Goal: Find contact information: Find contact information

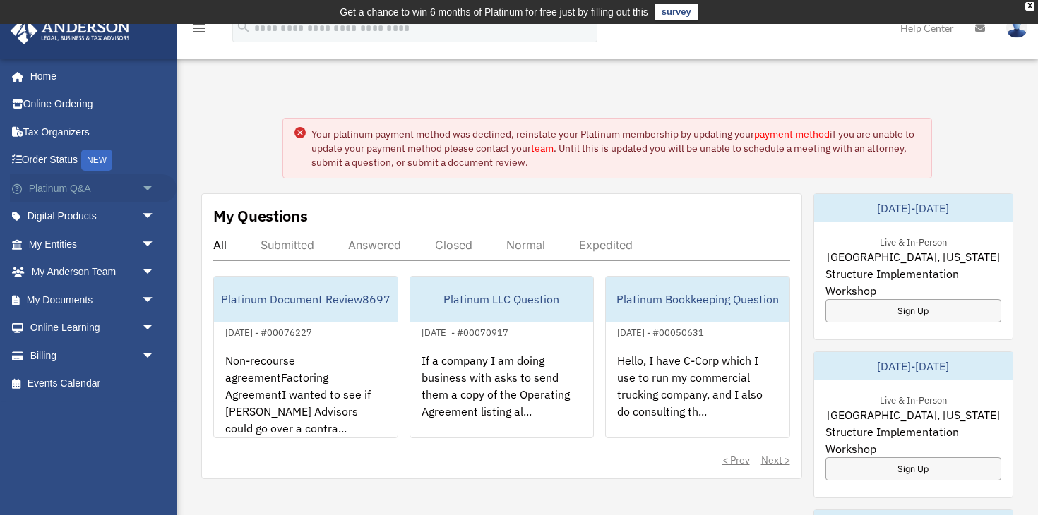
click at [94, 193] on link "Platinum Q&A arrow_drop_down" at bounding box center [93, 188] width 167 height 28
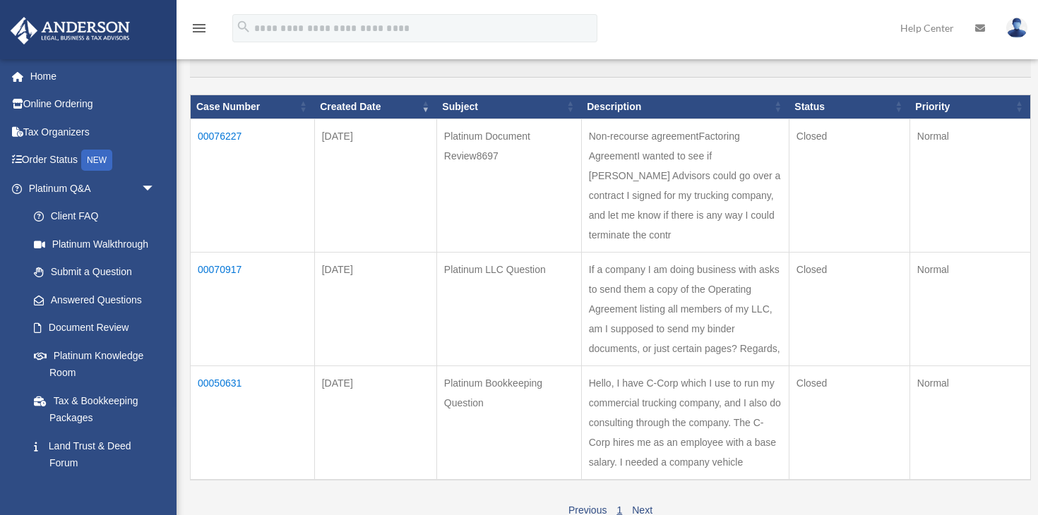
scroll to position [294, 0]
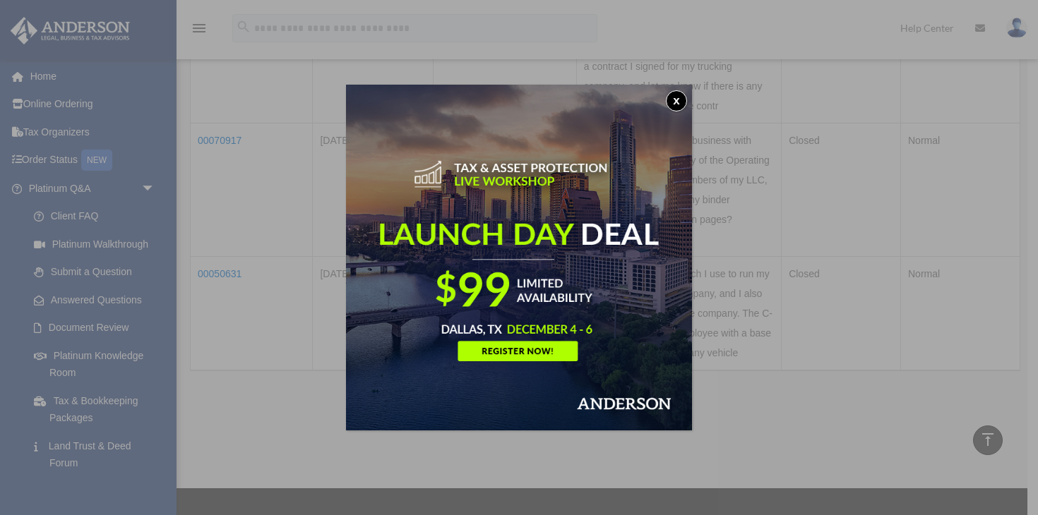
click at [676, 107] on button "x" at bounding box center [676, 100] width 21 height 21
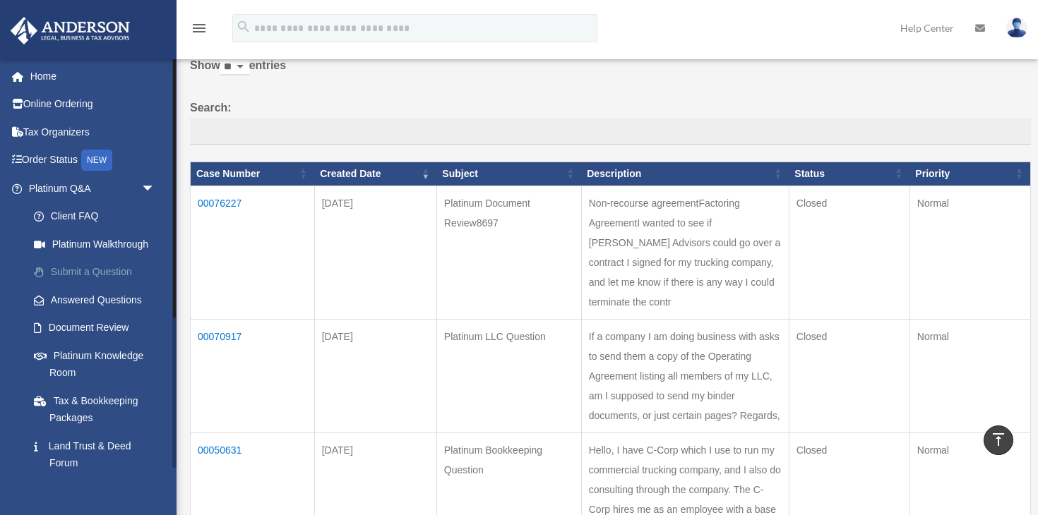
scroll to position [0, 0]
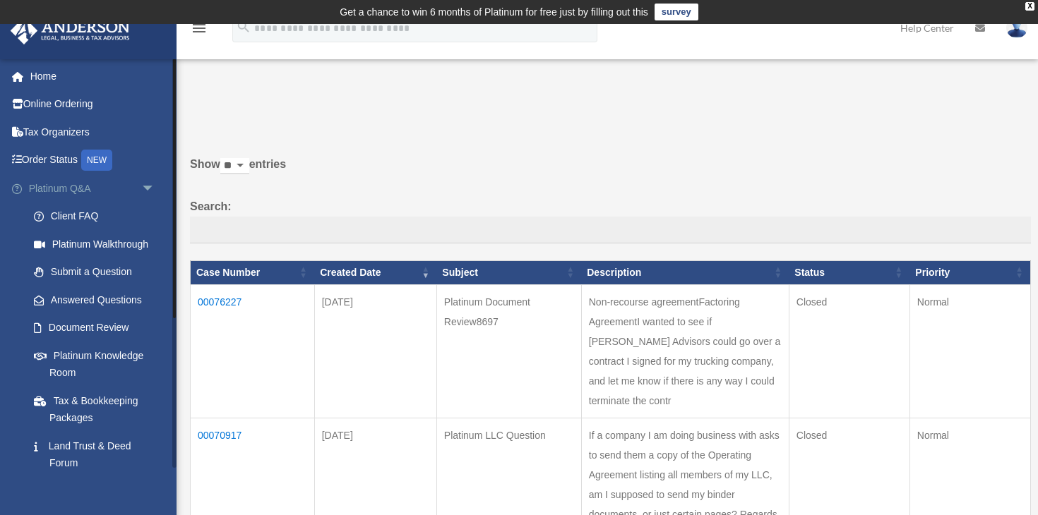
click at [148, 188] on span "arrow_drop_down" at bounding box center [155, 188] width 28 height 29
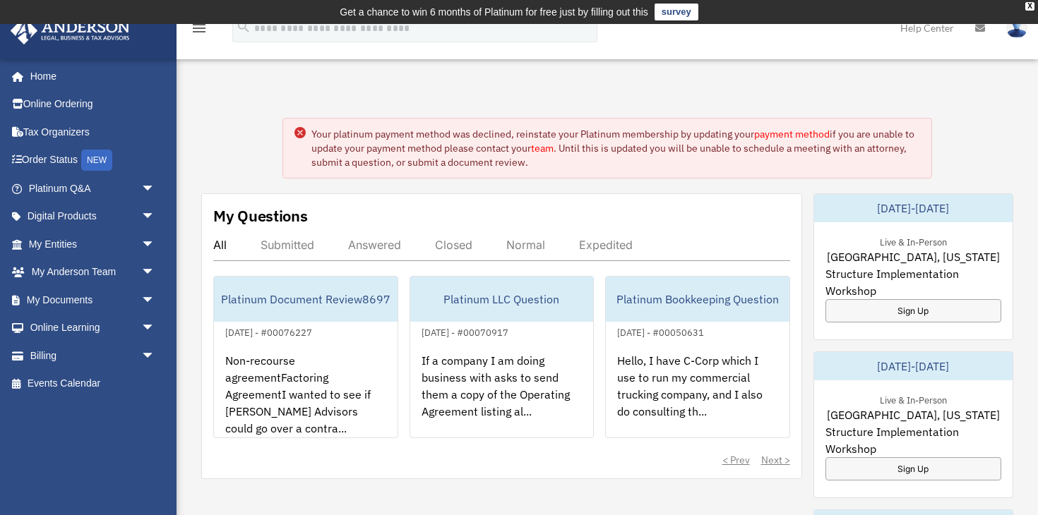
click at [804, 133] on link "payment method" at bounding box center [792, 134] width 76 height 13
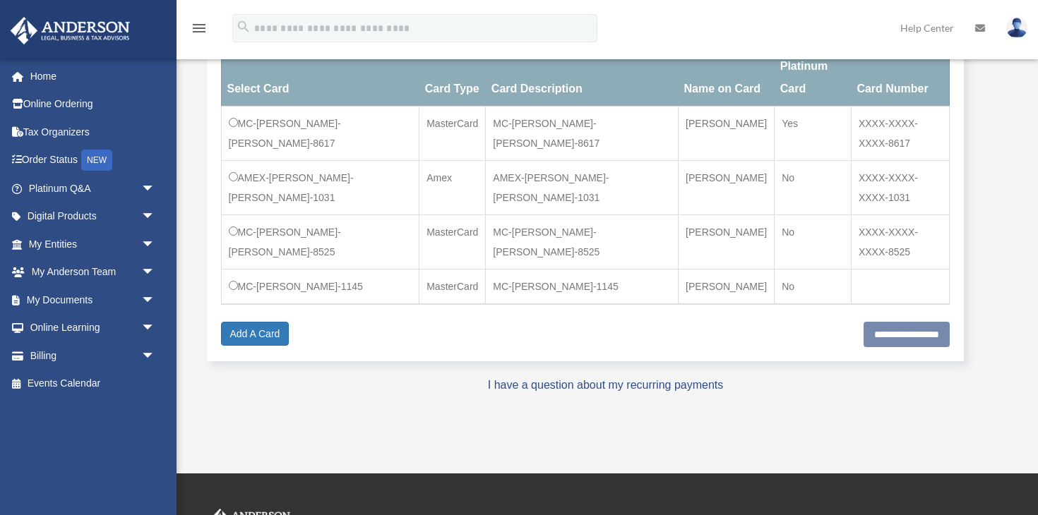
scroll to position [288, 0]
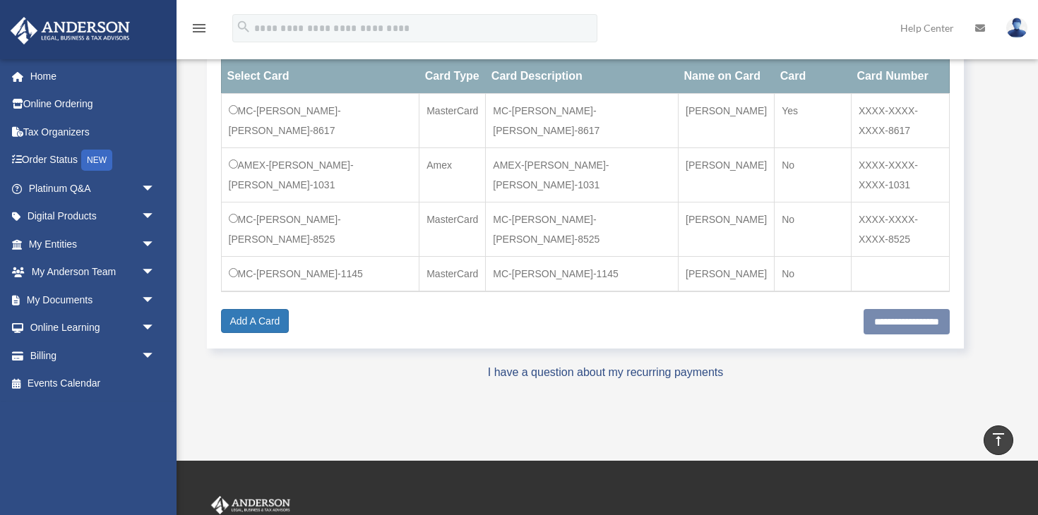
click at [305, 257] on td "MC-Mario-Vela-1145" at bounding box center [320, 274] width 198 height 35
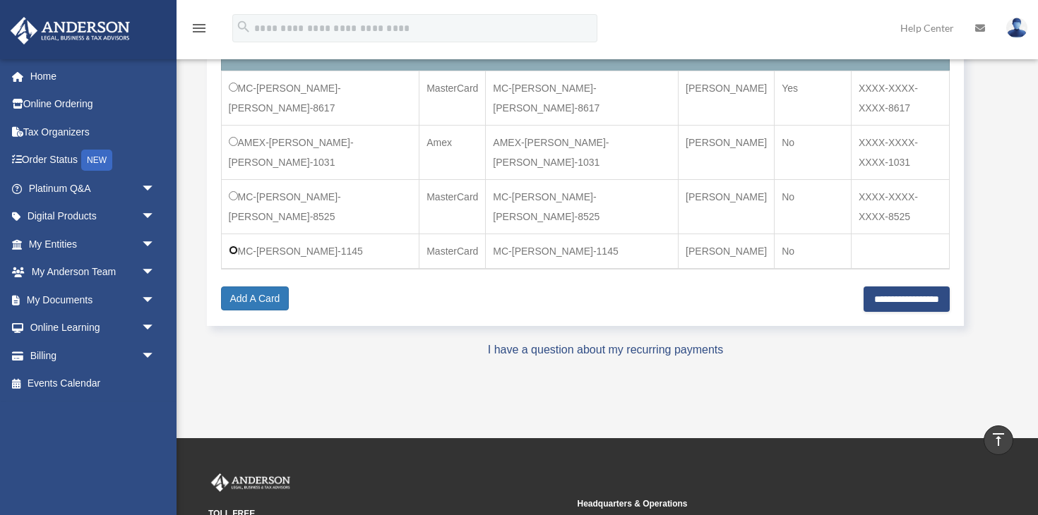
scroll to position [297, 0]
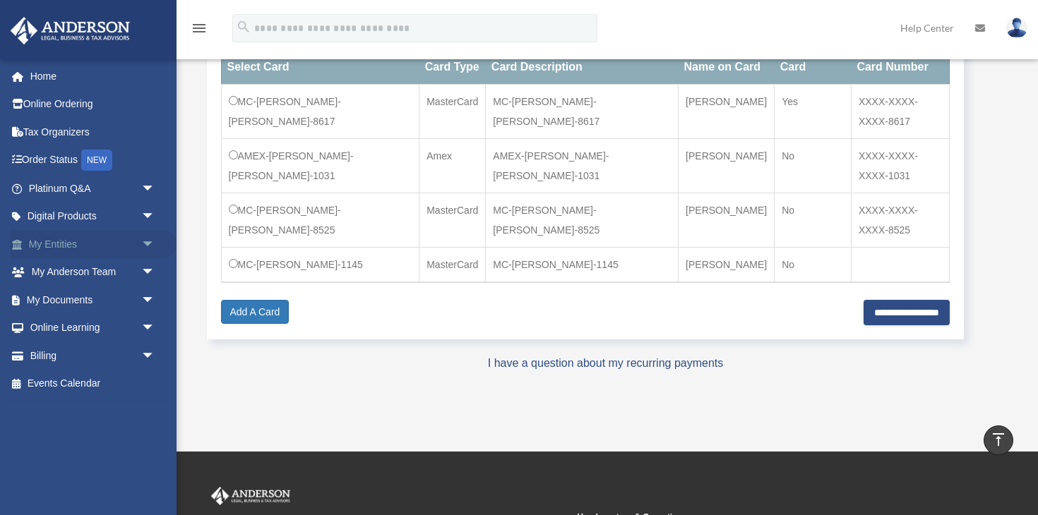
click at [144, 239] on span "arrow_drop_down" at bounding box center [155, 244] width 28 height 29
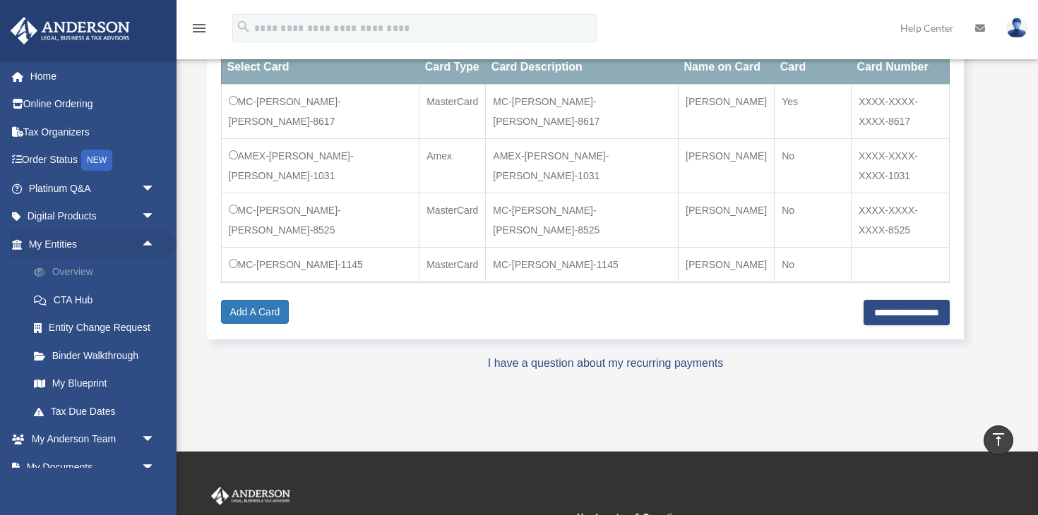
click at [88, 267] on link "Overview" at bounding box center [98, 272] width 157 height 28
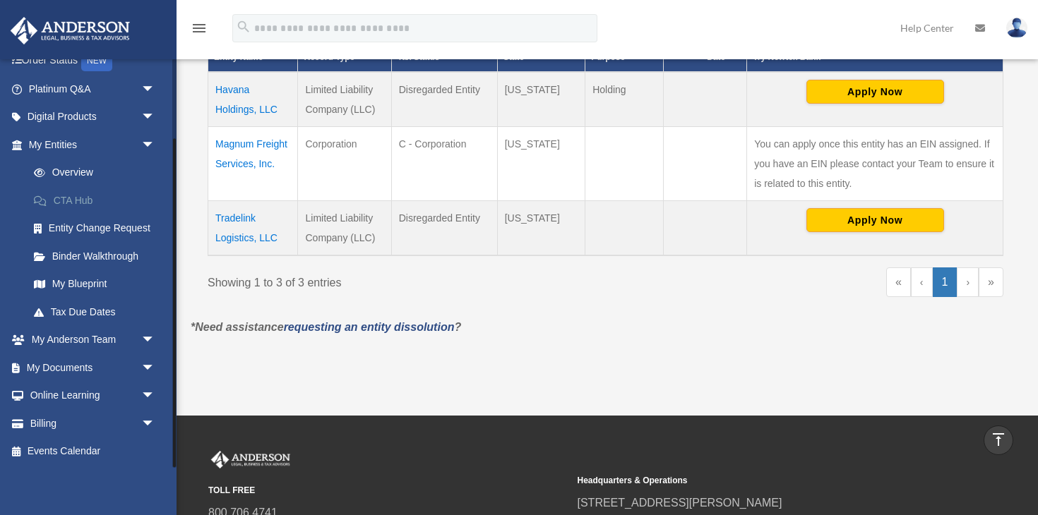
scroll to position [100, 0]
click at [145, 143] on span "arrow_drop_down" at bounding box center [155, 144] width 28 height 29
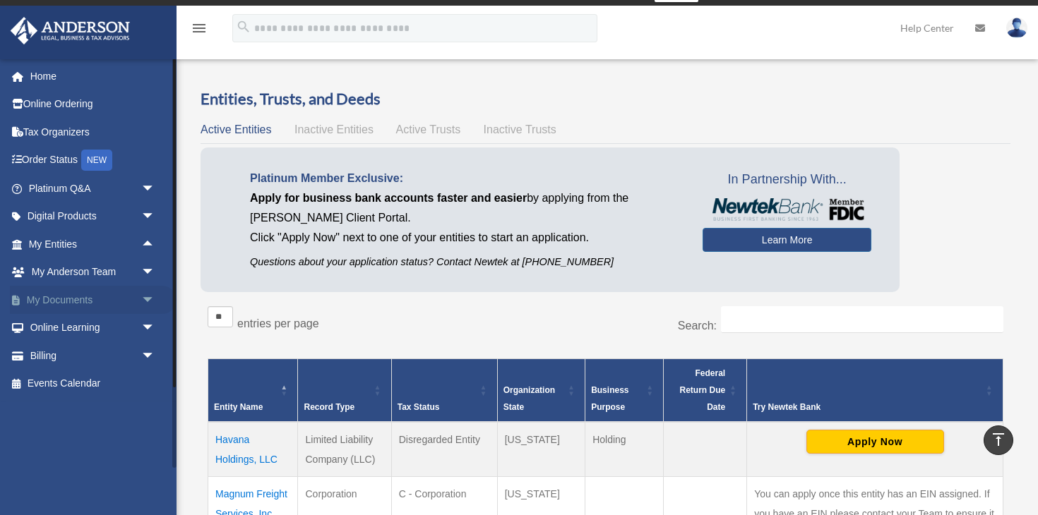
scroll to position [0, 0]
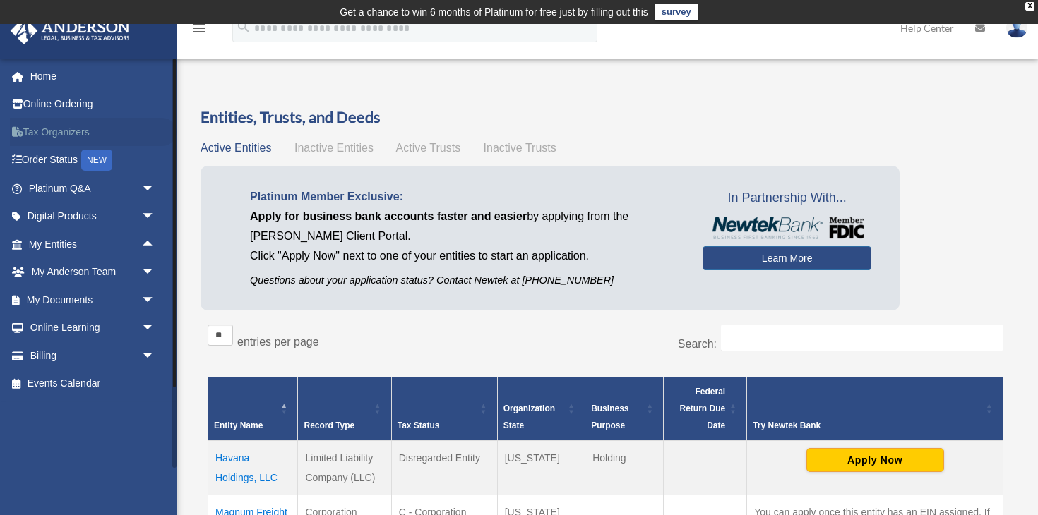
click at [57, 133] on link "Tax Organizers" at bounding box center [93, 132] width 167 height 28
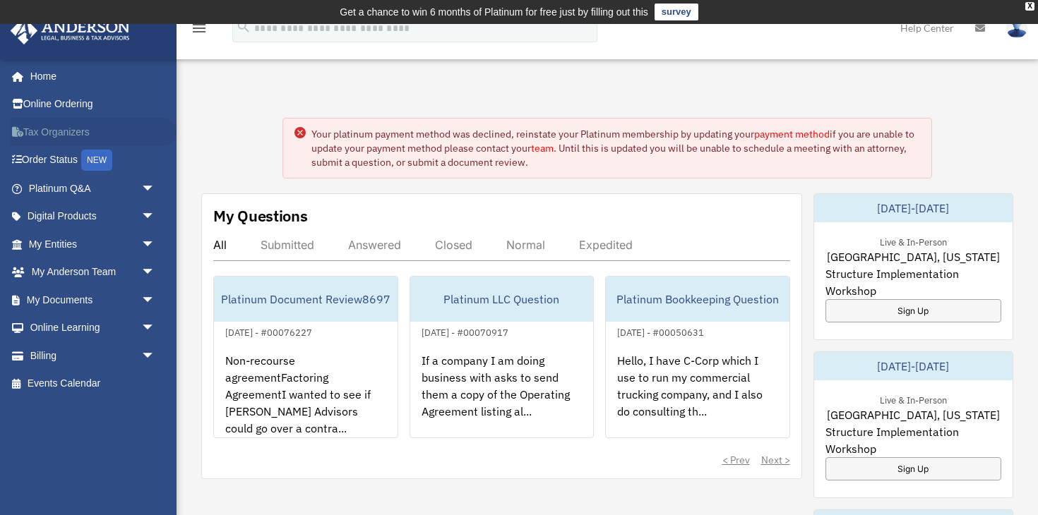
click at [66, 118] on link "Tax Organizers" at bounding box center [93, 132] width 167 height 28
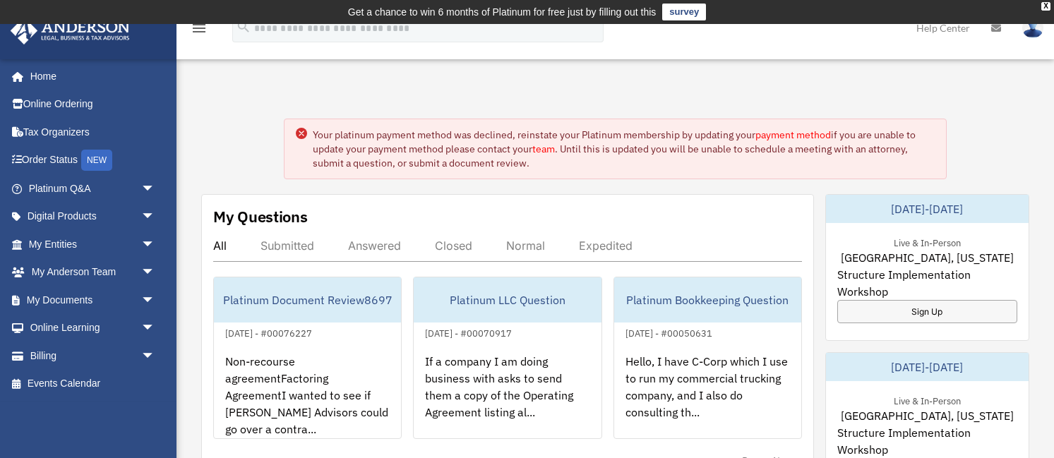
click at [546, 149] on link "team" at bounding box center [543, 149] width 23 height 13
click at [791, 134] on link "payment method" at bounding box center [793, 134] width 76 height 13
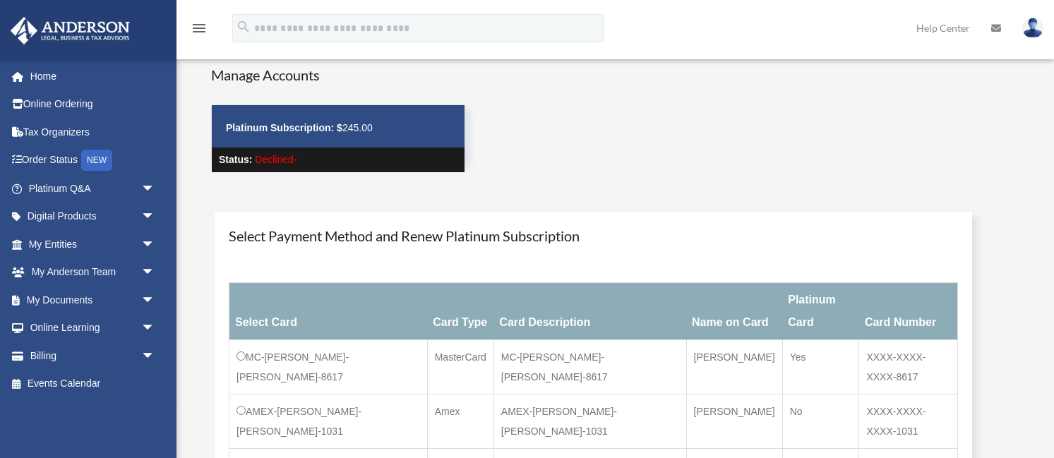
scroll to position [37, 0]
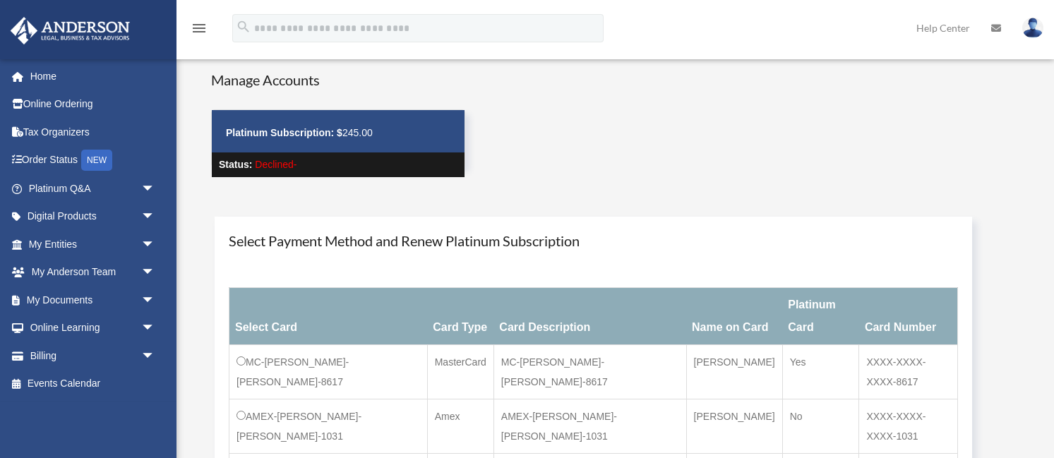
click at [356, 129] on p "Platinum Subscription: $ 245.00" at bounding box center [338, 133] width 224 height 18
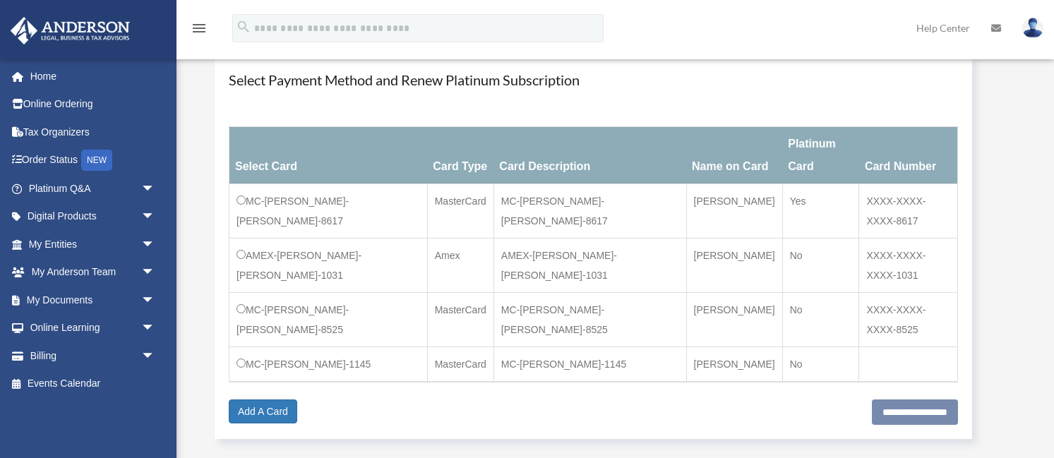
scroll to position [197, 0]
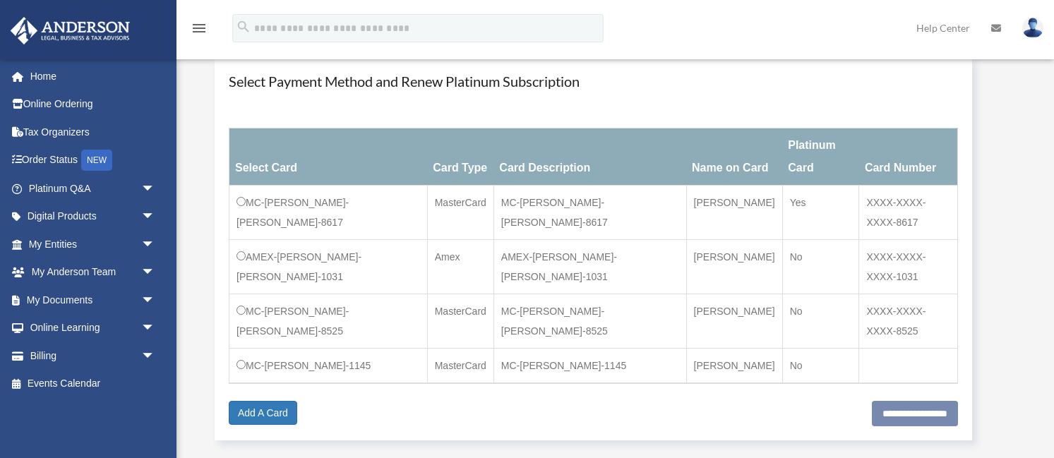
click at [328, 349] on td "MC-Mario-Vela-1145" at bounding box center [328, 366] width 198 height 35
click at [907, 401] on input "**********" at bounding box center [915, 413] width 86 height 25
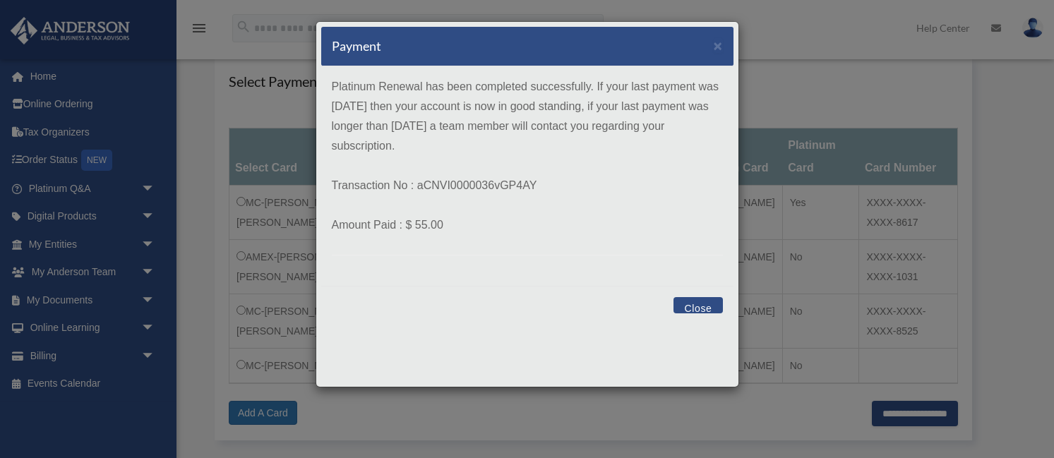
click at [714, 306] on button "Close" at bounding box center [697, 305] width 49 height 16
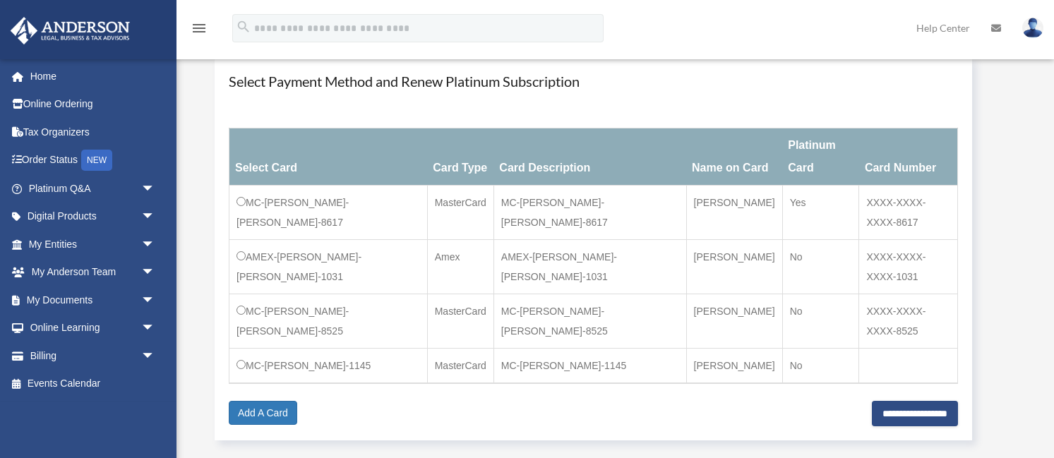
scroll to position [0, 0]
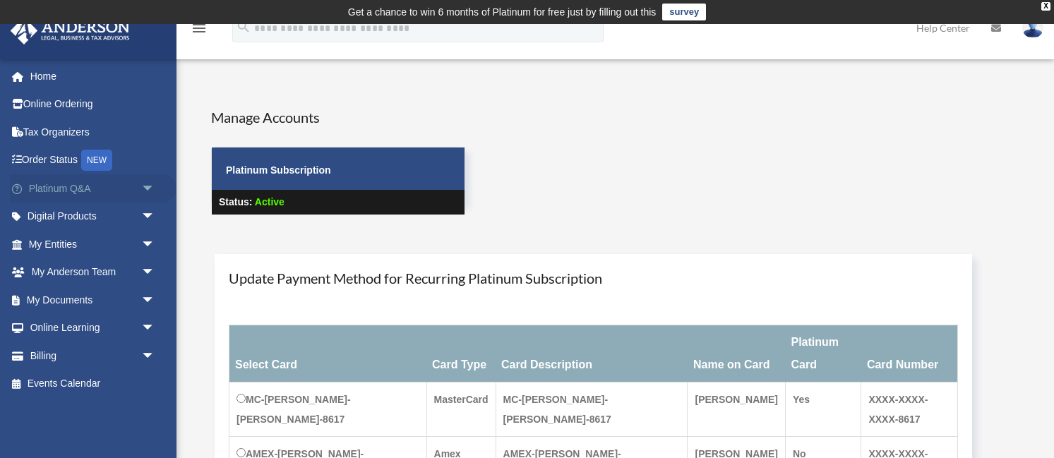
click at [88, 188] on link "Platinum Q&A arrow_drop_down" at bounding box center [93, 188] width 167 height 28
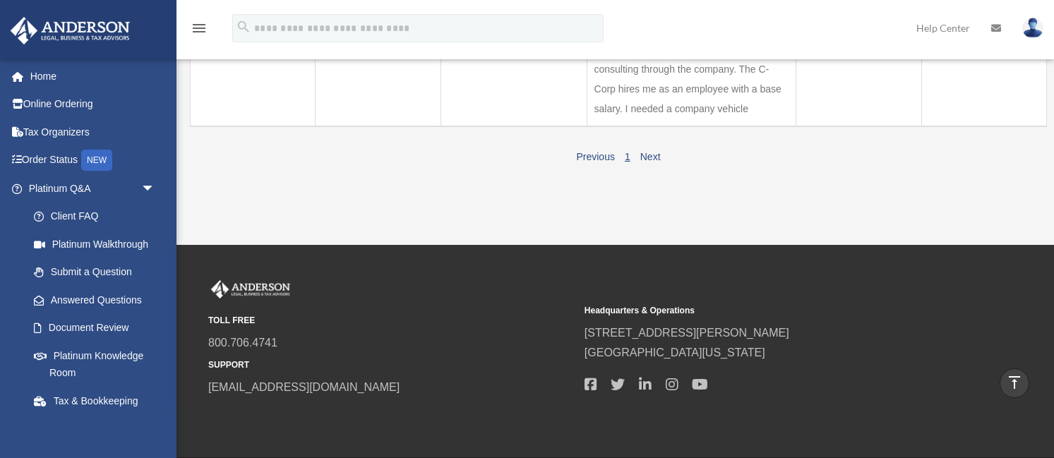
scroll to position [491, 0]
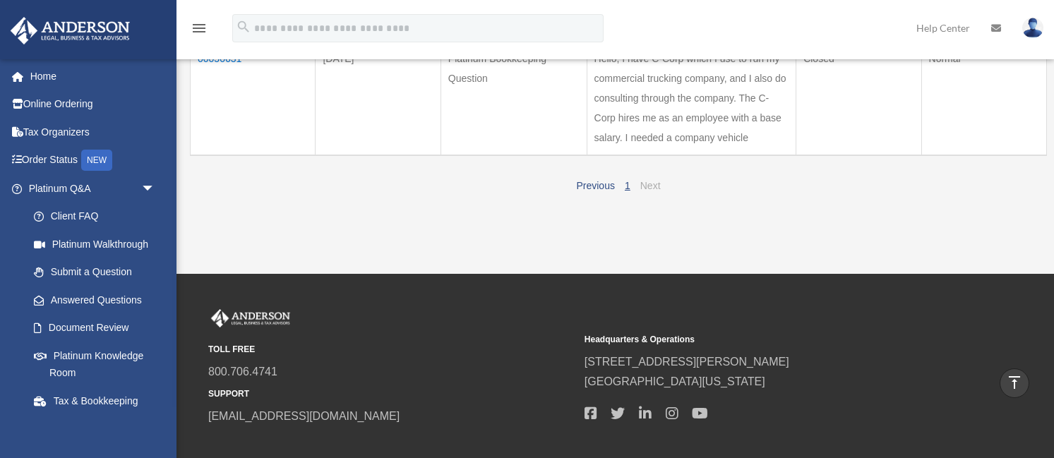
click at [648, 180] on link "Next" at bounding box center [650, 185] width 20 height 11
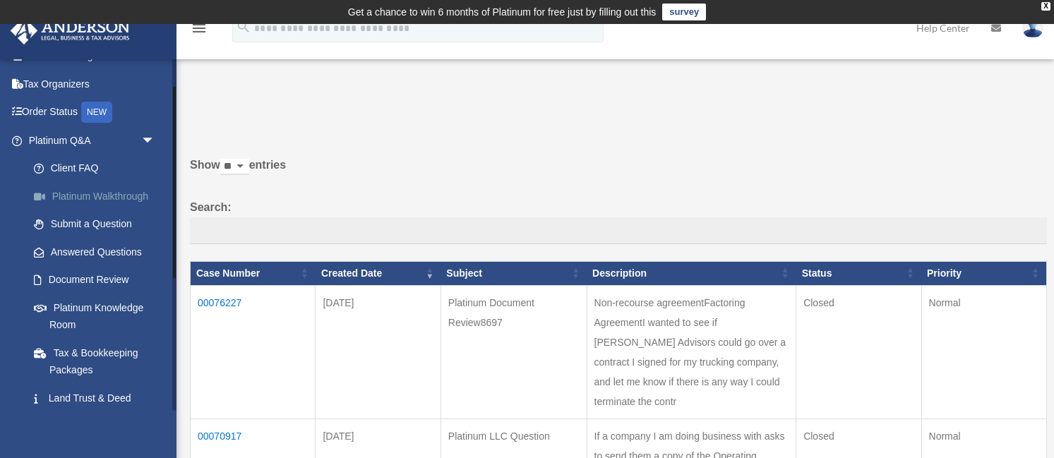
scroll to position [51, 0]
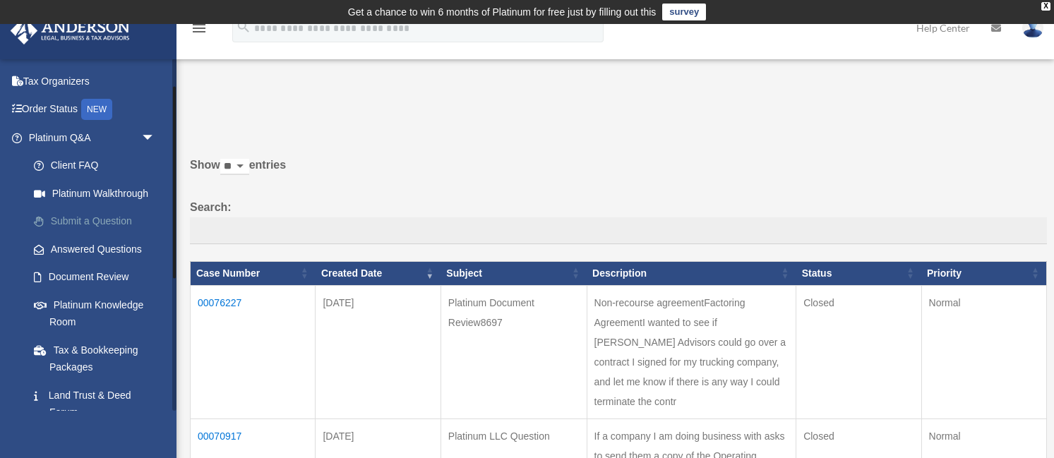
click at [97, 222] on link "Submit a Question" at bounding box center [98, 222] width 157 height 28
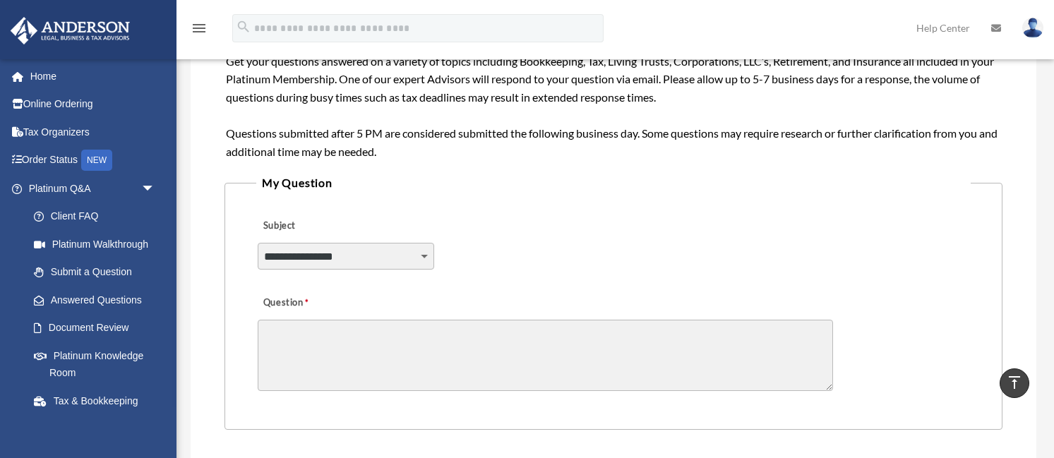
scroll to position [259, 0]
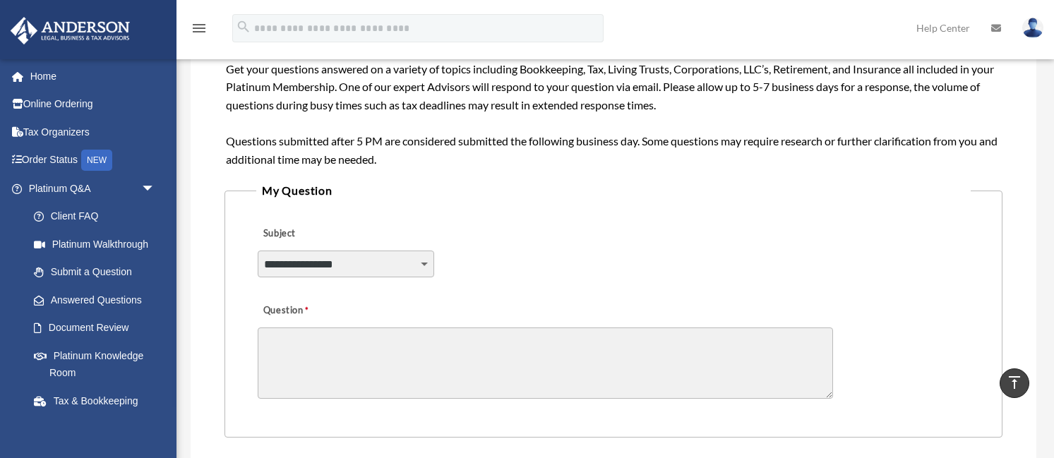
click at [371, 270] on select "**********" at bounding box center [346, 264] width 176 height 27
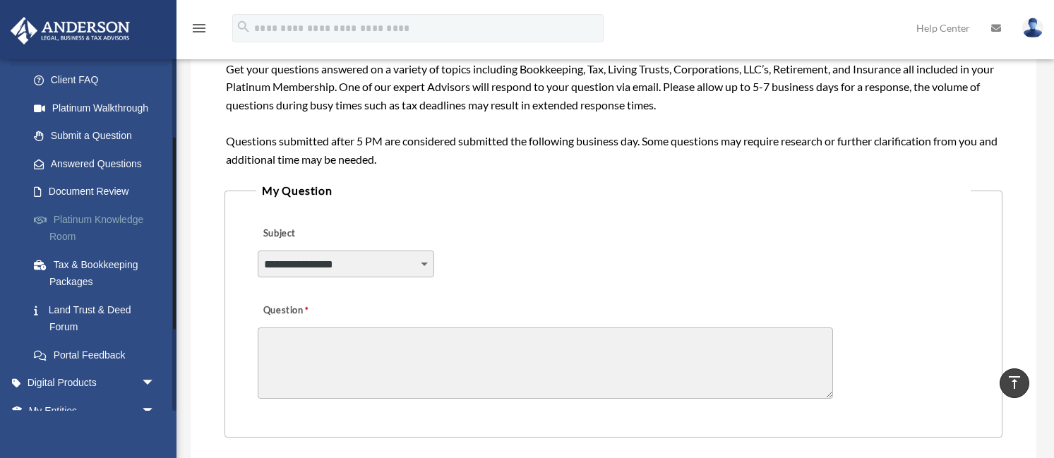
scroll to position [144, 0]
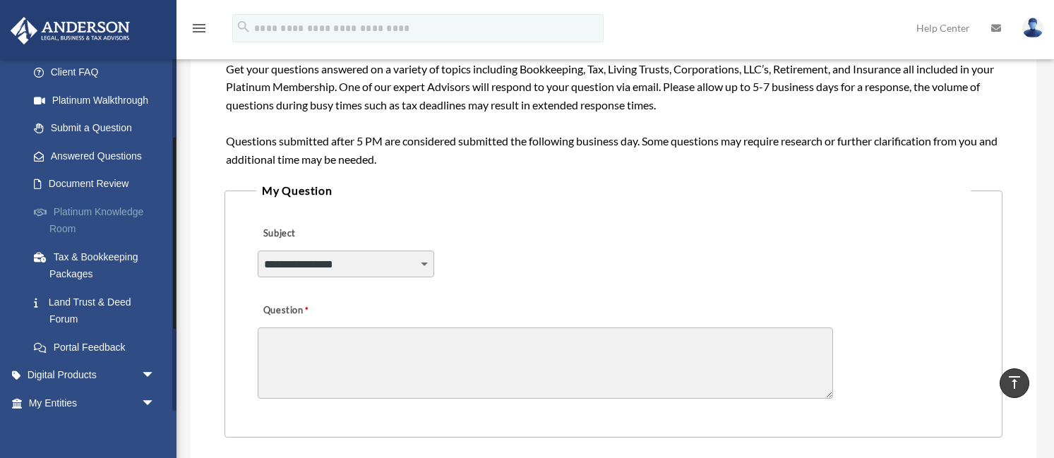
click at [91, 217] on link "Platinum Knowledge Room" at bounding box center [98, 220] width 157 height 45
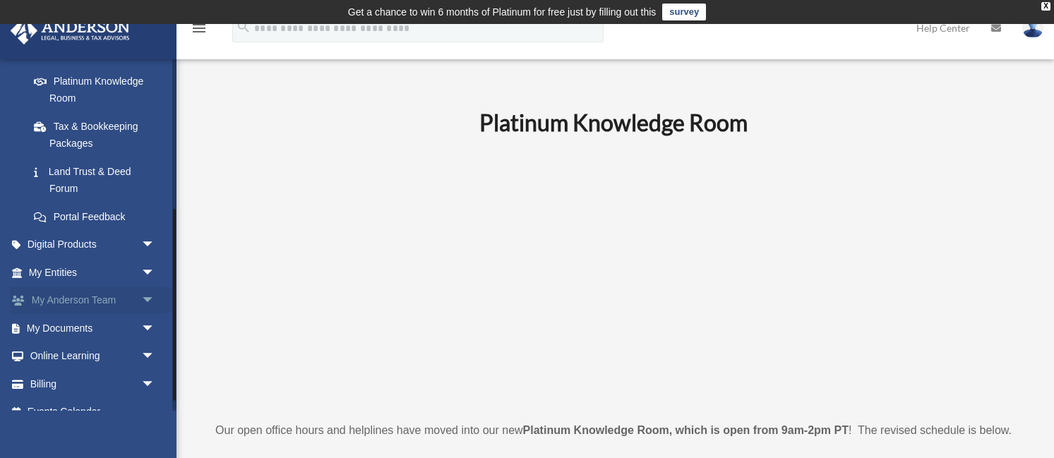
scroll to position [293, 0]
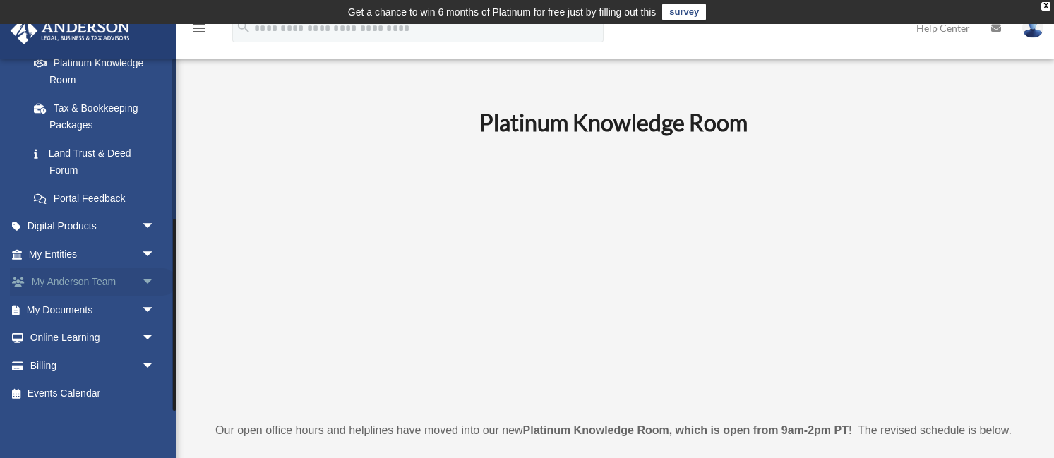
click at [150, 281] on span "arrow_drop_down" at bounding box center [155, 282] width 28 height 29
click at [110, 311] on link "My Anderson Team" at bounding box center [98, 310] width 157 height 28
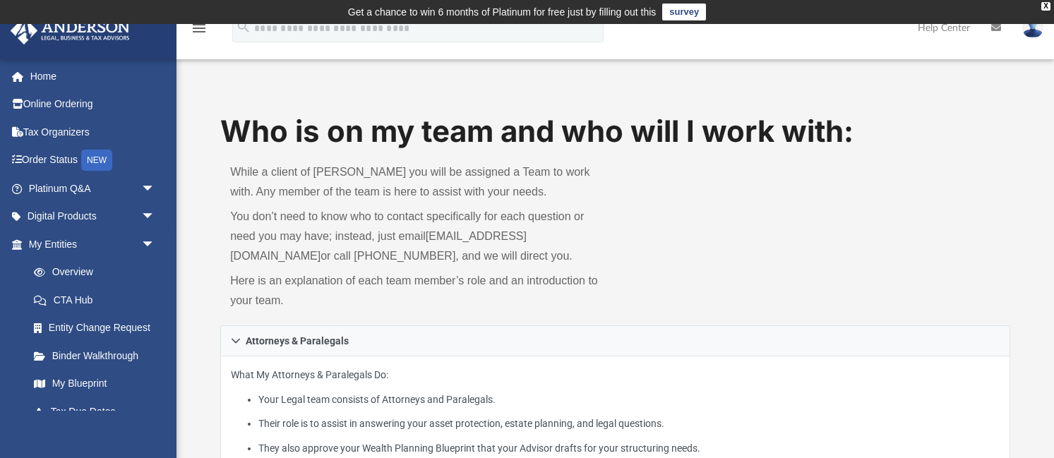
click at [1033, 33] on img at bounding box center [1032, 28] width 21 height 20
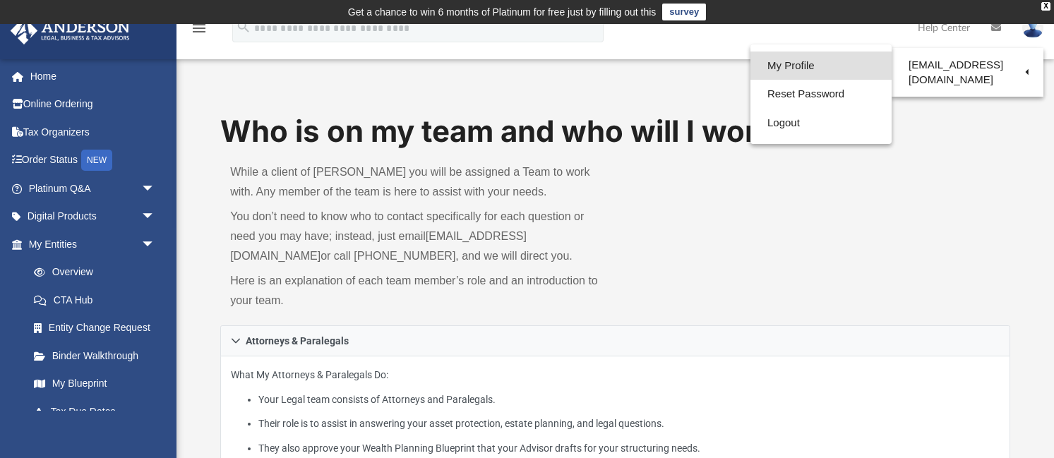
click at [821, 66] on link "My Profile" at bounding box center [820, 66] width 141 height 29
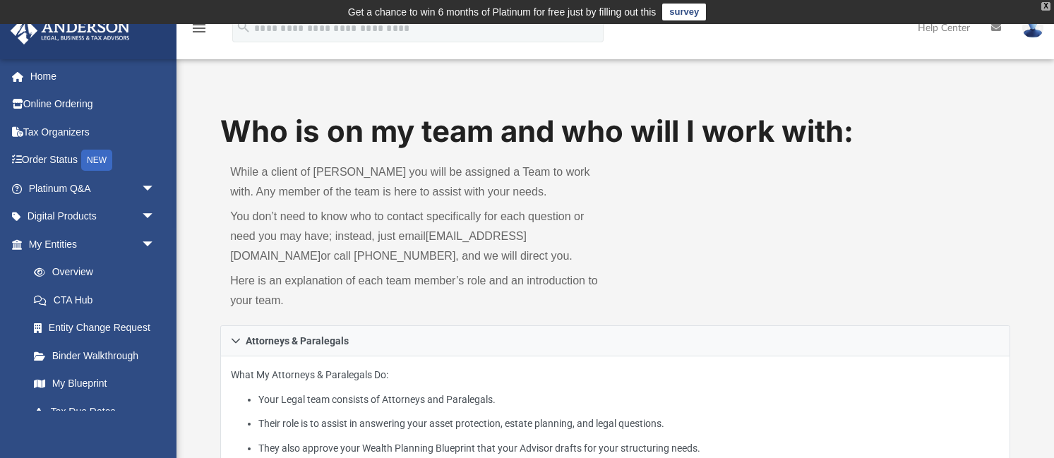
click at [1047, 8] on div "X" at bounding box center [1045, 6] width 9 height 8
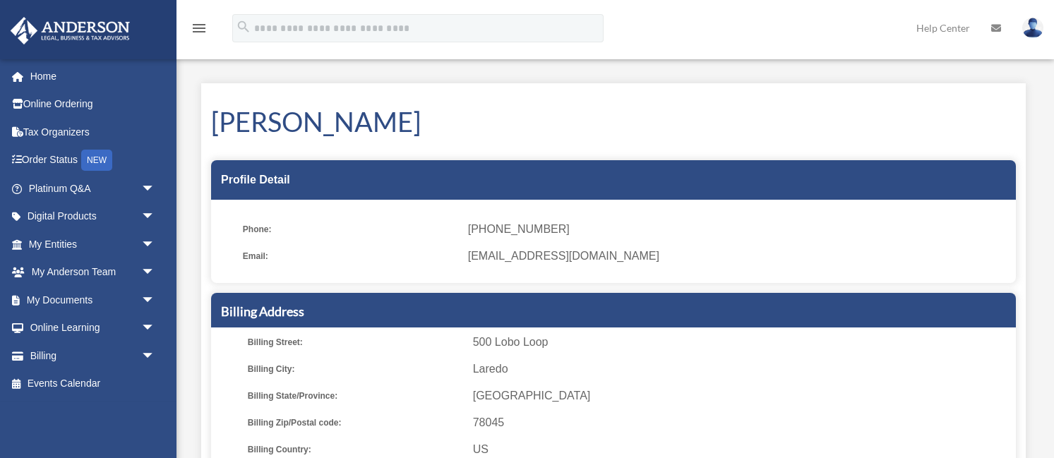
click at [524, 255] on span "mario@tradelinklsp.com" at bounding box center [737, 256] width 538 height 20
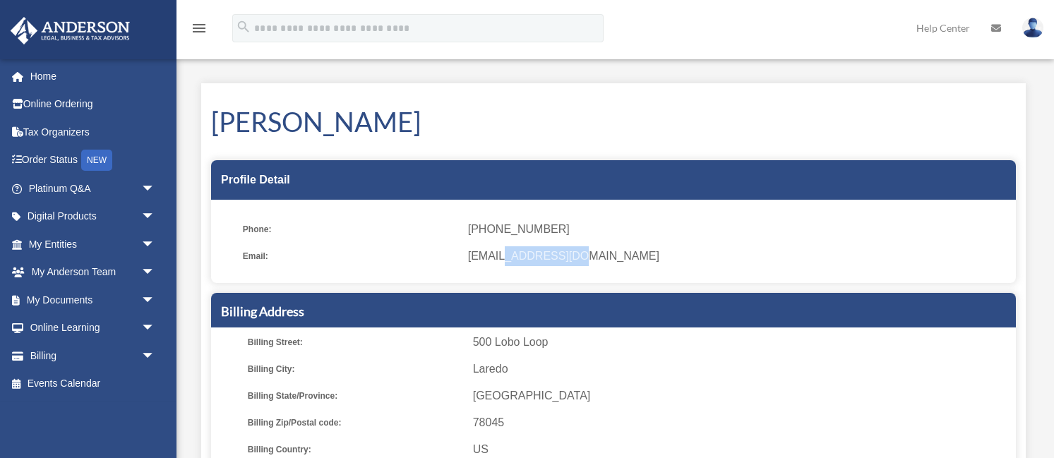
click at [1031, 32] on img at bounding box center [1032, 28] width 21 height 20
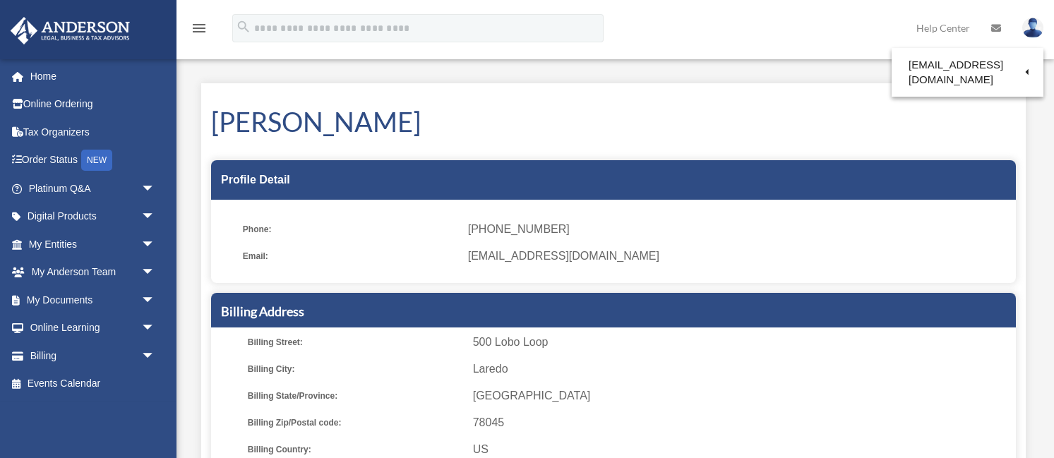
click at [942, 179] on div "Profile Detail" at bounding box center [613, 180] width 805 height 40
click at [1033, 30] on img at bounding box center [1032, 28] width 21 height 20
click at [793, 233] on span "(956) 251-2928" at bounding box center [737, 230] width 538 height 20
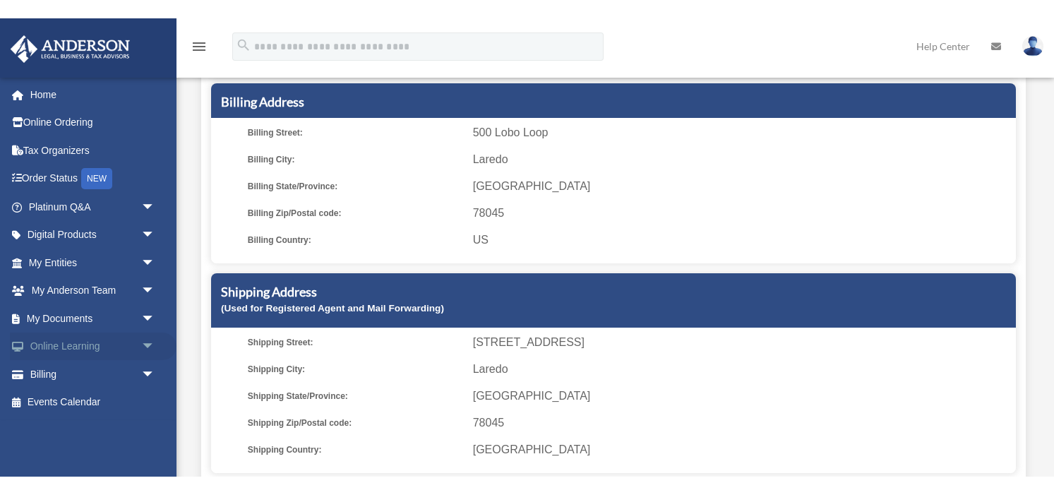
scroll to position [157, 0]
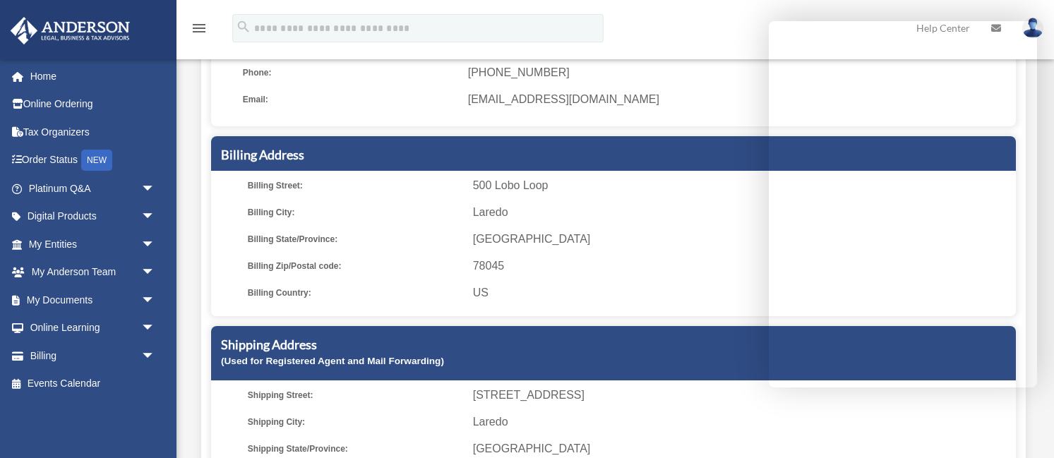
click at [695, 253] on ul "Billing Street: 500 Lobo Loop Billing City: Laredo Billing State/Province: TX B…" at bounding box center [613, 239] width 795 height 127
